Goal: Transaction & Acquisition: Download file/media

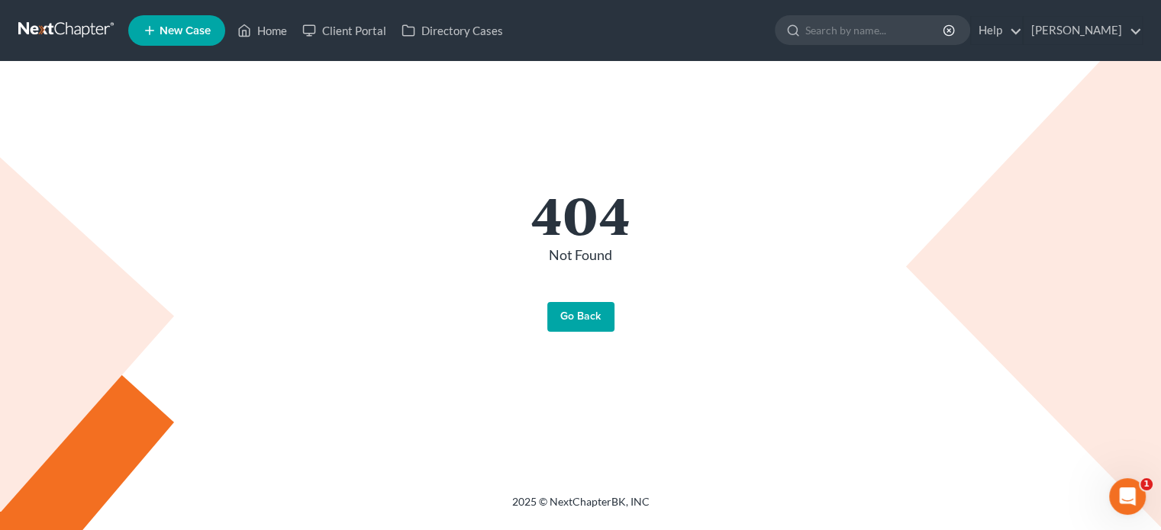
scroll to position [103, 0]
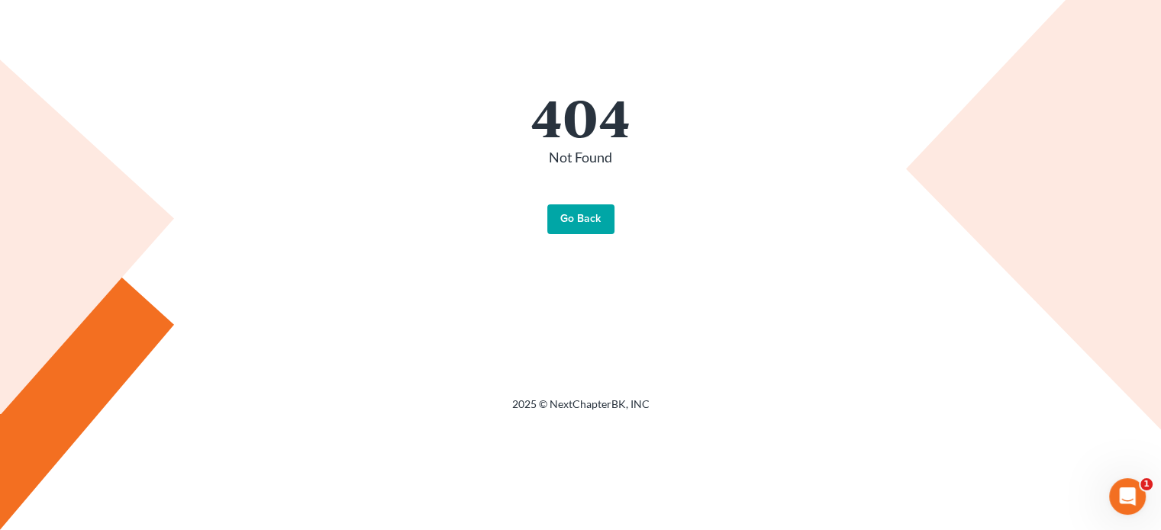
click at [580, 208] on link "Go Back" at bounding box center [580, 220] width 67 height 31
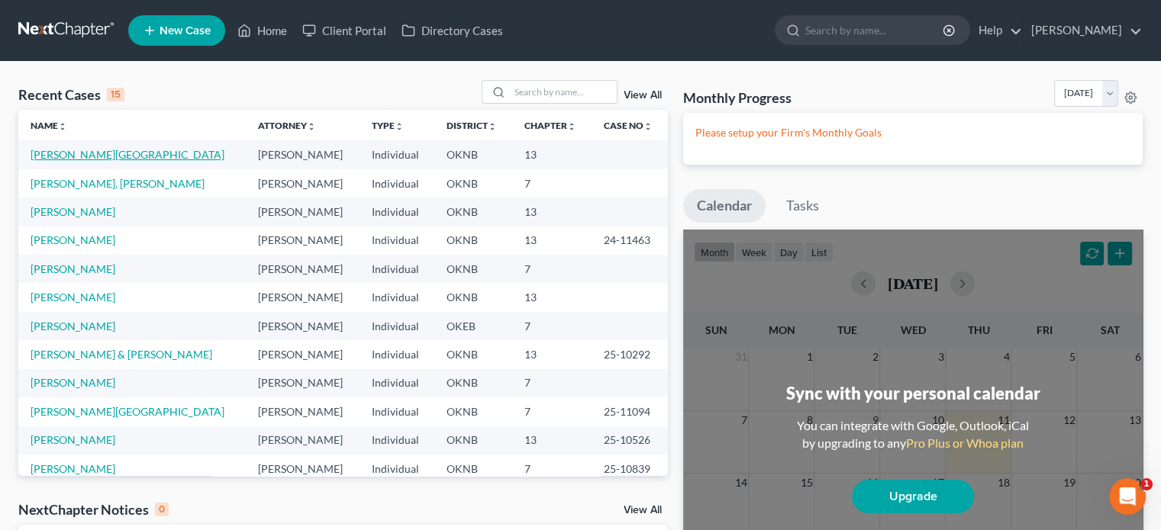
click at [97, 156] on link "[PERSON_NAME][GEOGRAPHIC_DATA]" at bounding box center [128, 154] width 194 height 13
select select "10"
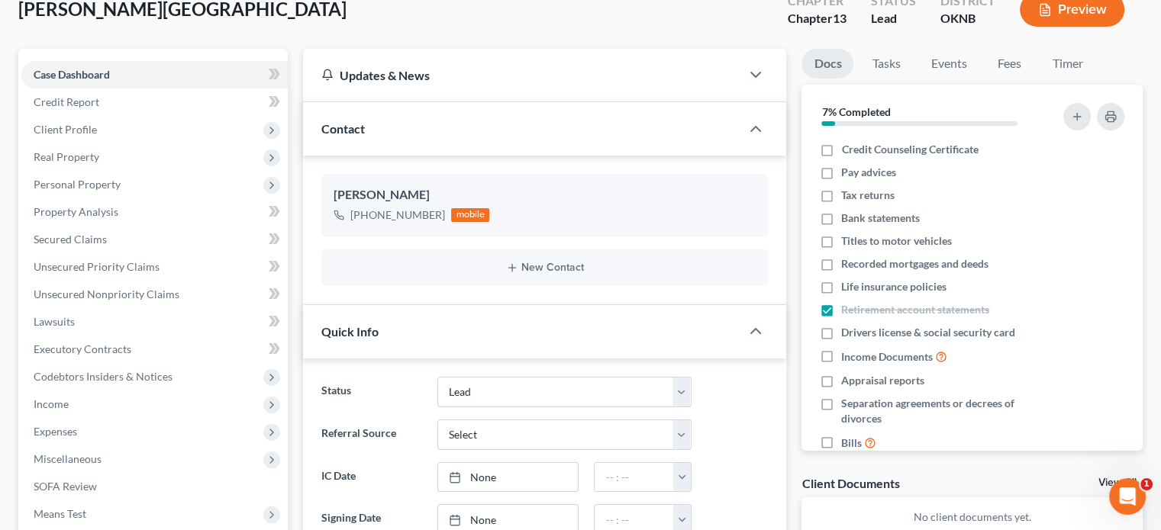
scroll to position [403, 0]
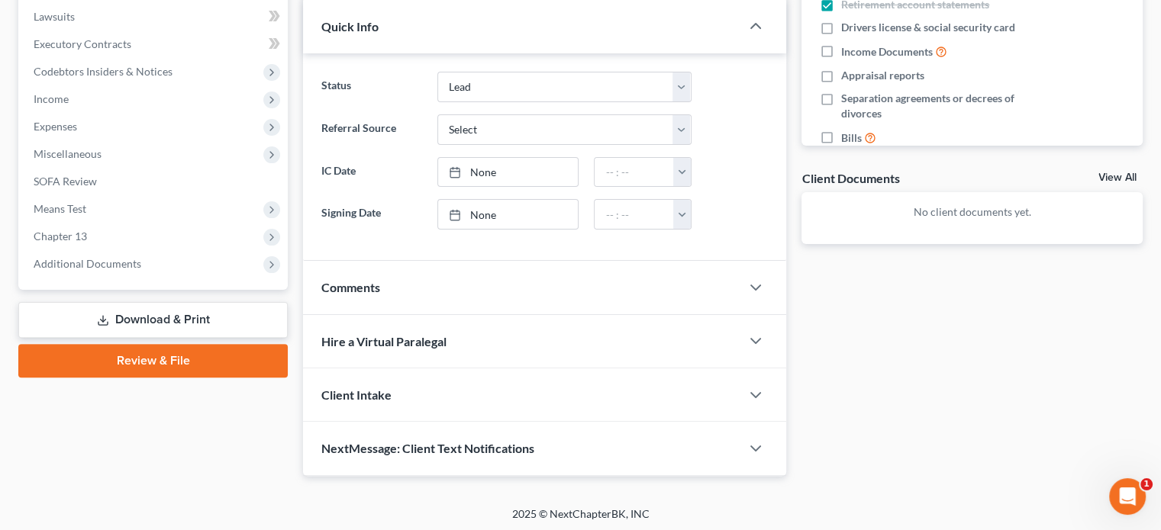
click at [174, 316] on link "Download & Print" at bounding box center [152, 320] width 269 height 36
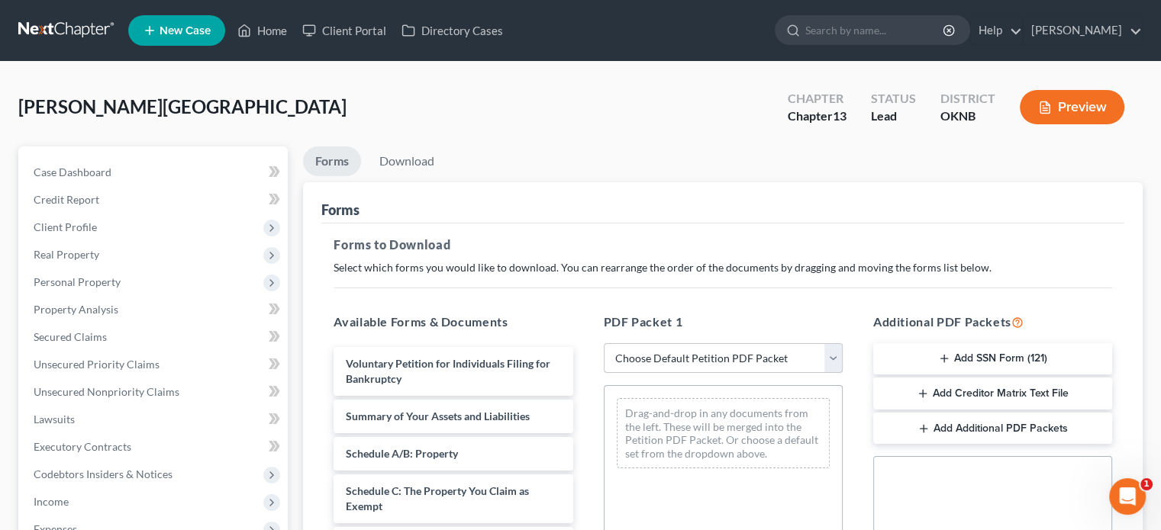
click at [826, 356] on select "Choose Default Petition PDF Packet Complete Bankruptcy Petition (all forms and …" at bounding box center [723, 358] width 239 height 31
select select "0"
click at [604, 343] on select "Choose Default Petition PDF Packet Complete Bankruptcy Petition (all forms and …" at bounding box center [723, 358] width 239 height 31
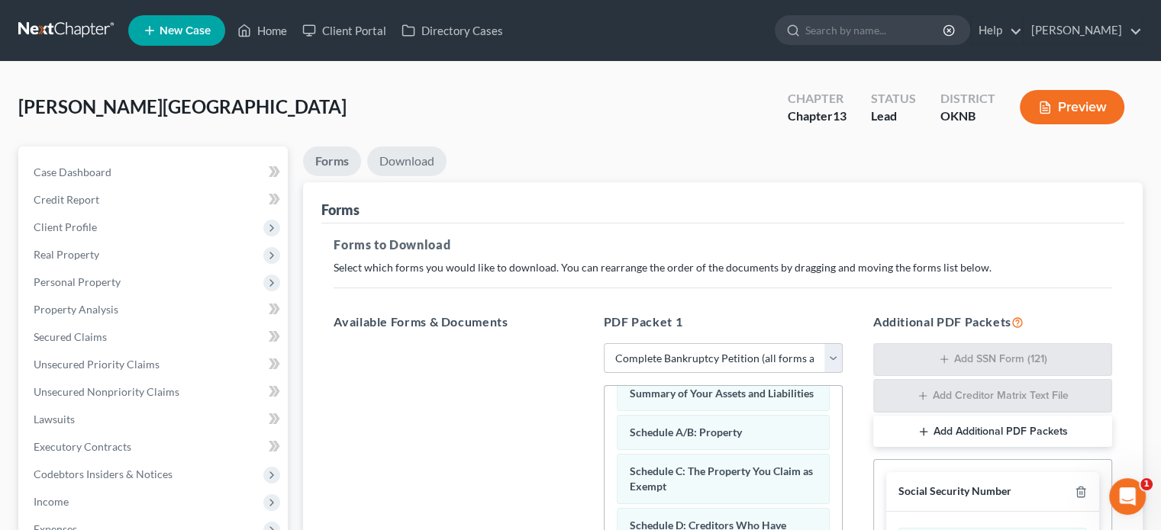
click at [423, 162] on link "Download" at bounding box center [406, 162] width 79 height 30
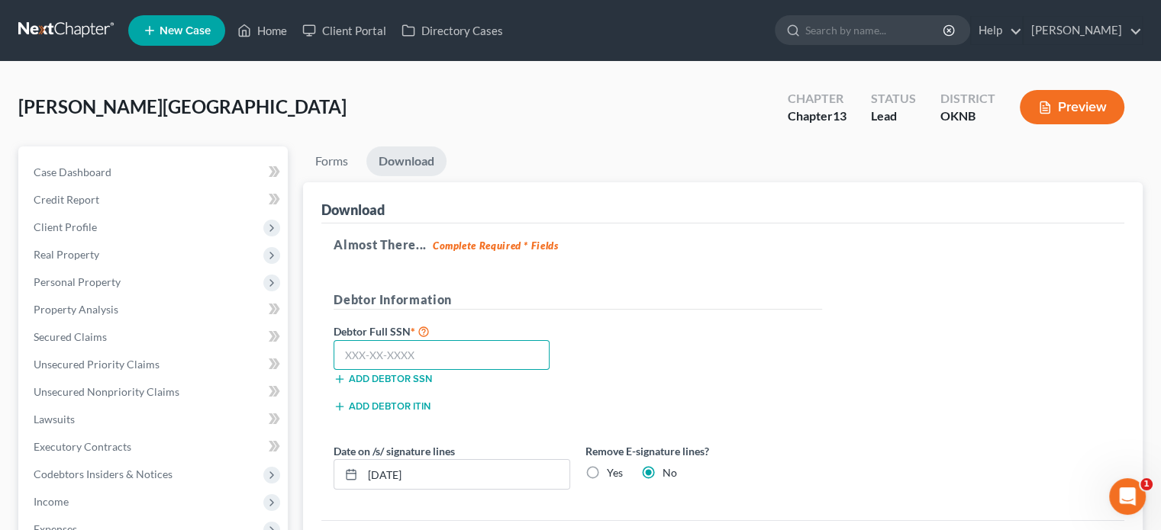
click at [352, 356] on input "text" at bounding box center [442, 355] width 216 height 31
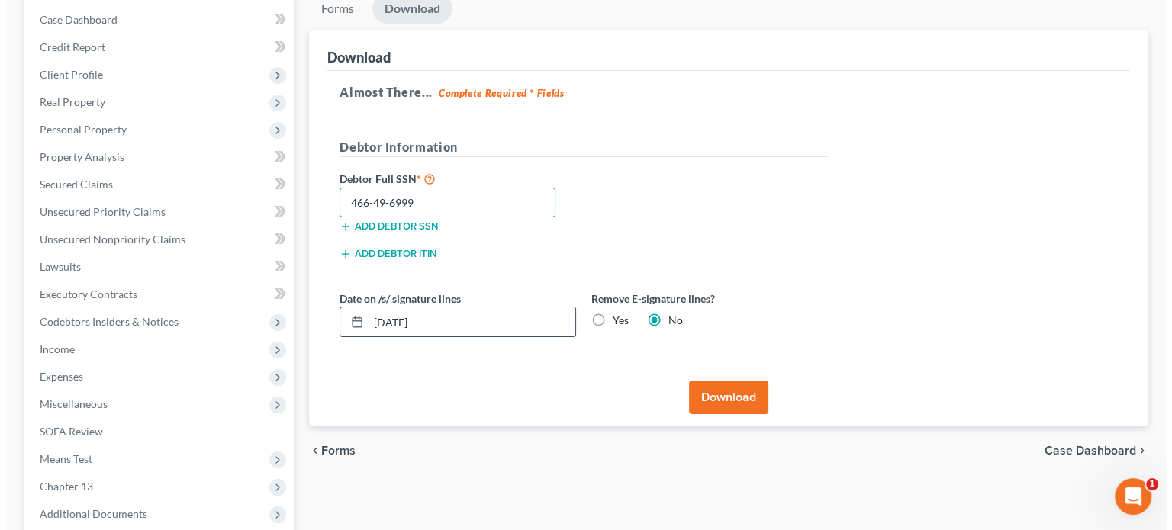
scroll to position [229, 0]
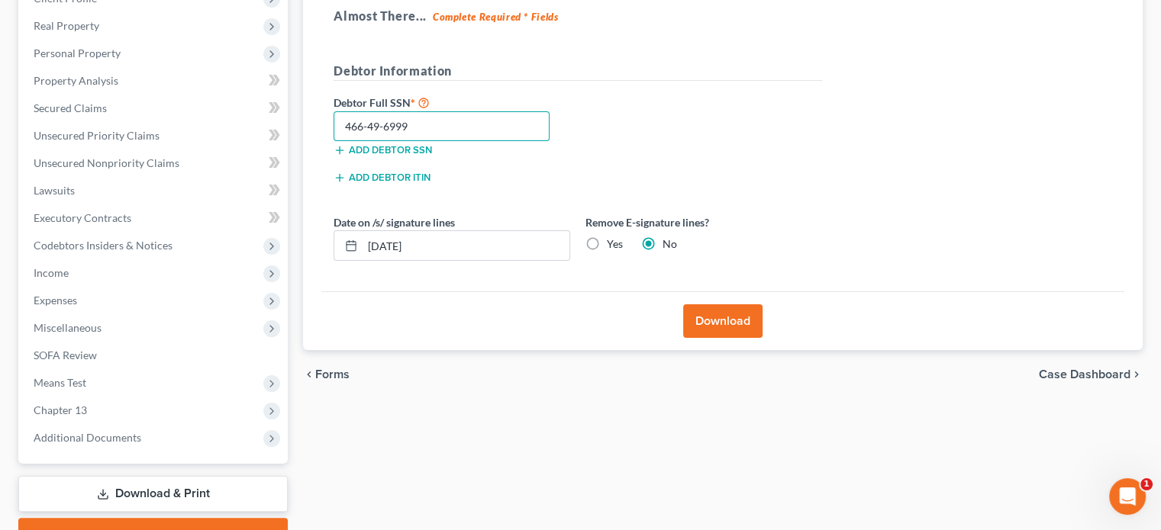
type input "466-49-6999"
click at [714, 324] on button "Download" at bounding box center [722, 322] width 79 height 34
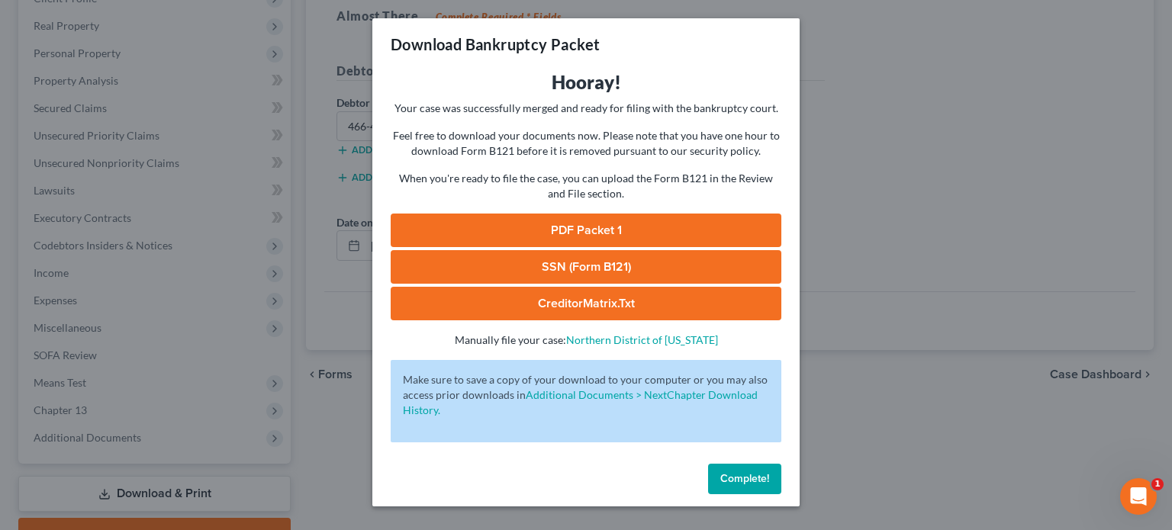
click at [585, 226] on link "PDF Packet 1" at bounding box center [586, 231] width 391 height 34
